Goal: Navigation & Orientation: Find specific page/section

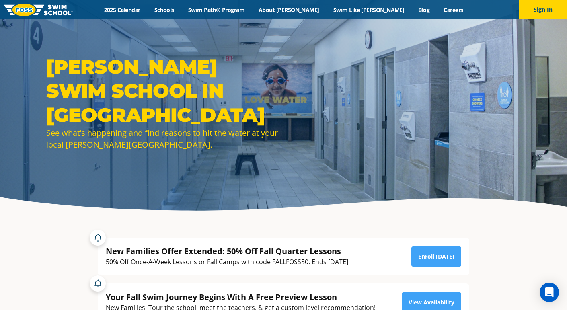
click at [349, 14] on div "Menu 2025 Calendar Schools Swim Path® Program About FOSS Swim Like Regan Blog C…" at bounding box center [283, 9] width 567 height 19
click at [349, 10] on link "Swim Like [PERSON_NAME]" at bounding box center [368, 10] width 85 height 8
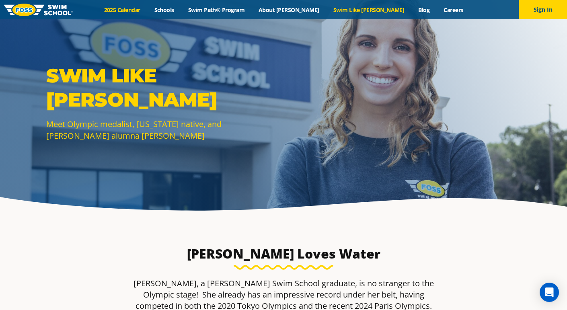
click at [147, 9] on link "2025 Calendar" at bounding box center [122, 10] width 50 height 8
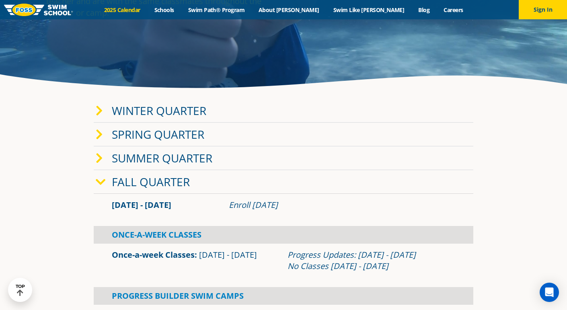
scroll to position [130, 0]
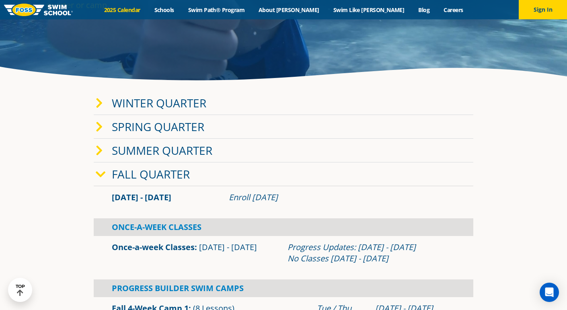
click at [102, 177] on icon at bounding box center [101, 174] width 10 height 11
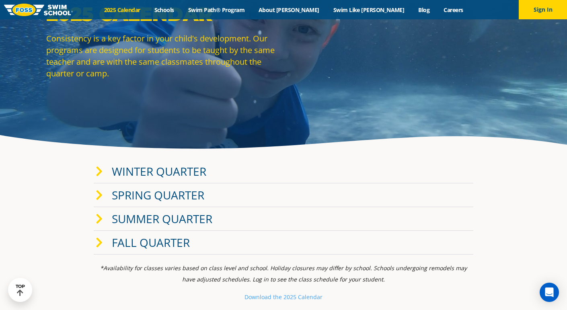
scroll to position [62, 0]
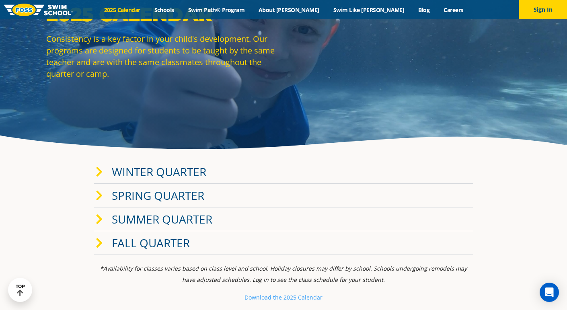
click at [96, 168] on icon at bounding box center [99, 171] width 7 height 11
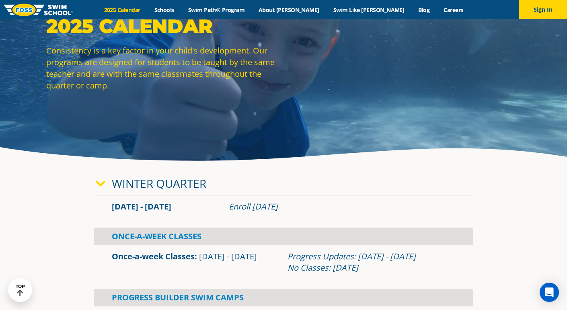
scroll to position [0, 0]
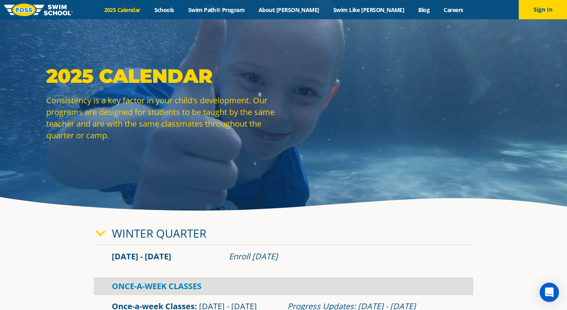
click at [181, 8] on link "Schools" at bounding box center [164, 10] width 34 height 8
